Goal: Task Accomplishment & Management: Manage account settings

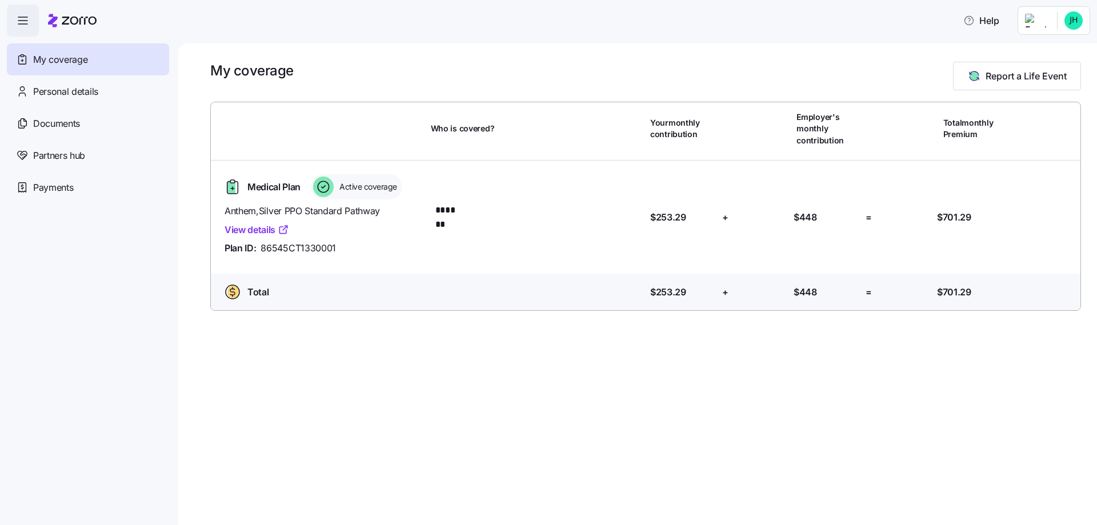
click at [1057, 15] on html "Help My coverage Personal details Documents Partners hub Payments My coverage R…" at bounding box center [548, 259] width 1097 height 518
click at [1041, 49] on div "Admin view" at bounding box center [1035, 51] width 59 height 13
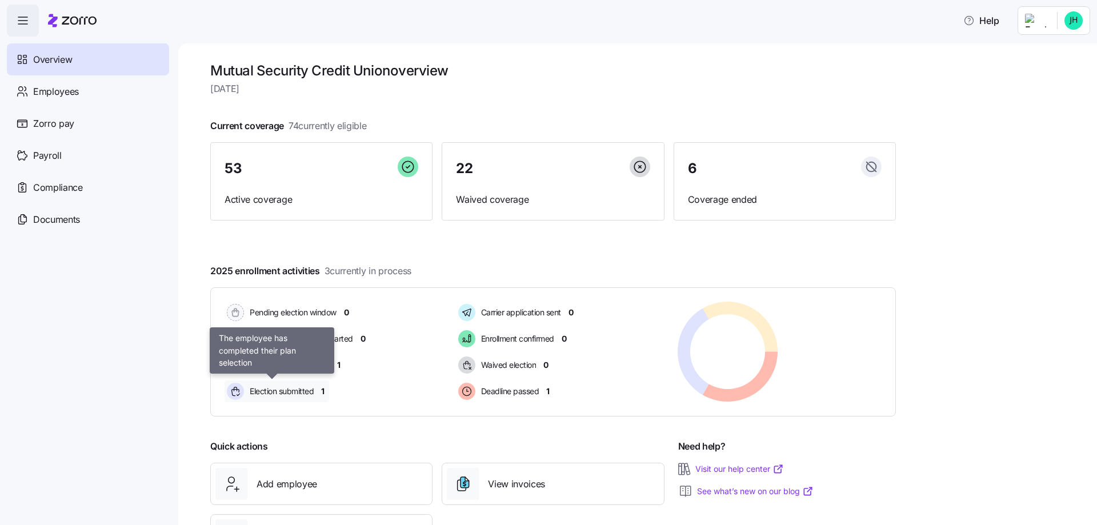
click at [272, 394] on span "Election submitted" at bounding box center [279, 391] width 67 height 11
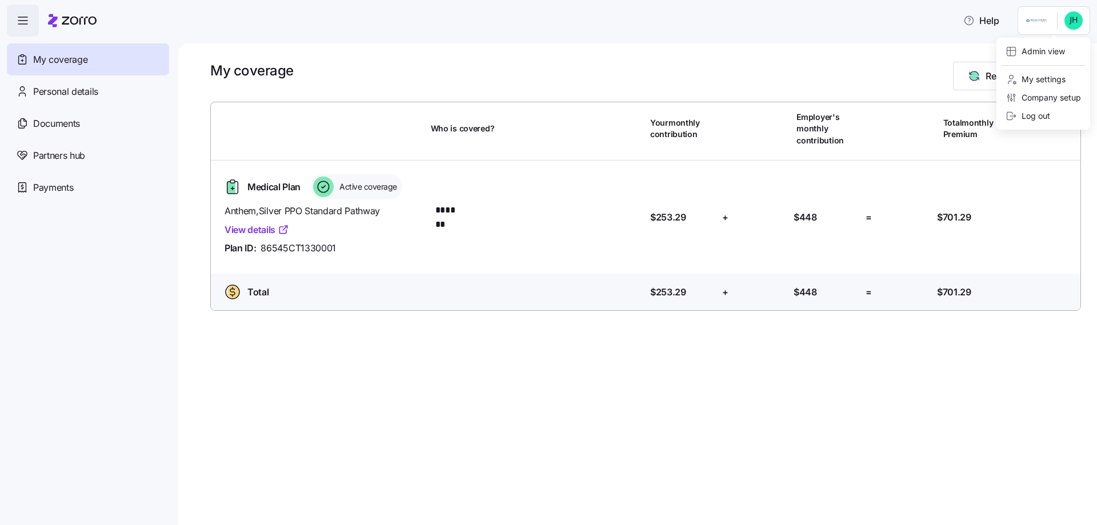
click at [1074, 25] on html "Help My coverage Personal details Documents Partners hub Payments My coverage R…" at bounding box center [548, 259] width 1097 height 518
click at [1057, 47] on div "Admin view" at bounding box center [1035, 51] width 59 height 13
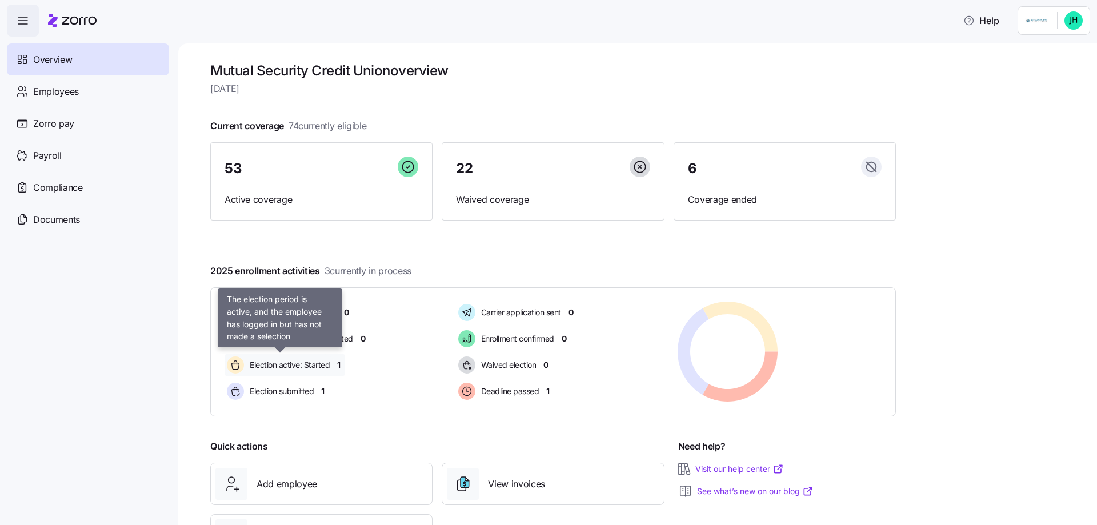
click at [279, 366] on span "Election active: Started" at bounding box center [287, 364] width 83 height 11
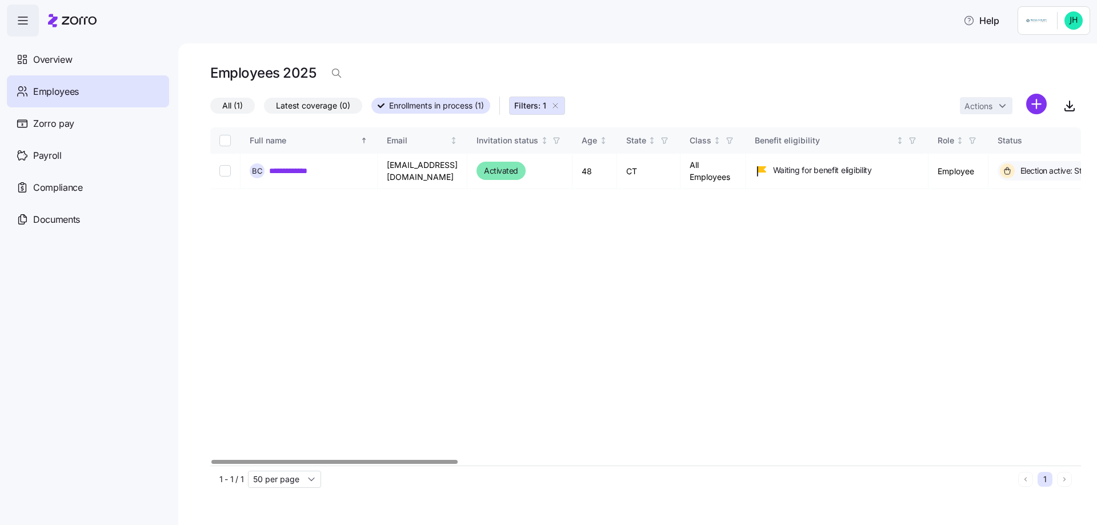
click at [262, 460] on div at bounding box center [334, 462] width 246 height 4
